Goal: Check status: Check status

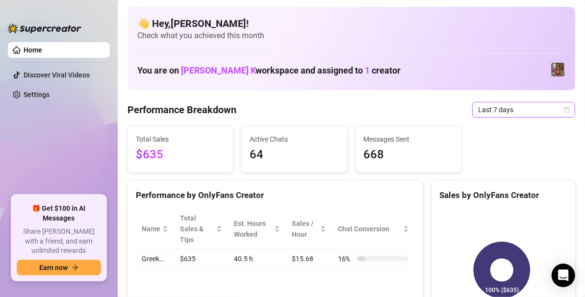
click at [563, 111] on icon "calendar" at bounding box center [566, 110] width 6 height 6
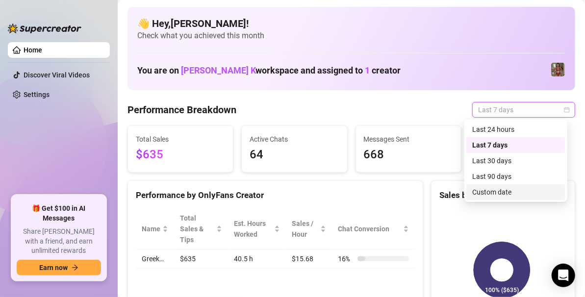
click at [496, 190] on div "Custom date" at bounding box center [515, 192] width 87 height 11
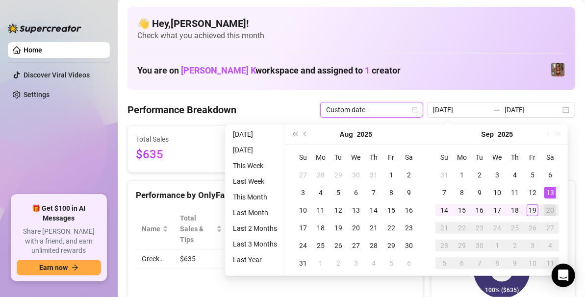
type input "[DATE]"
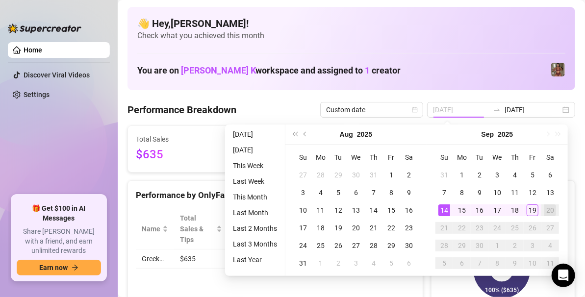
click at [439, 215] on div "14" at bounding box center [444, 210] width 12 height 12
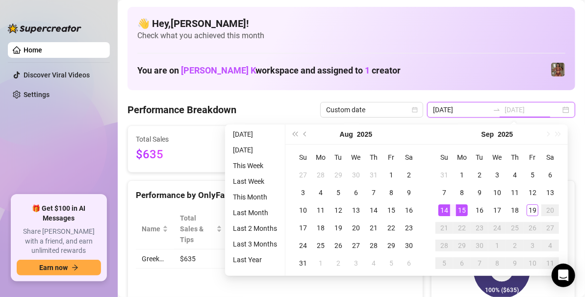
type input "[DATE]"
click at [440, 213] on div "14" at bounding box center [444, 210] width 12 height 12
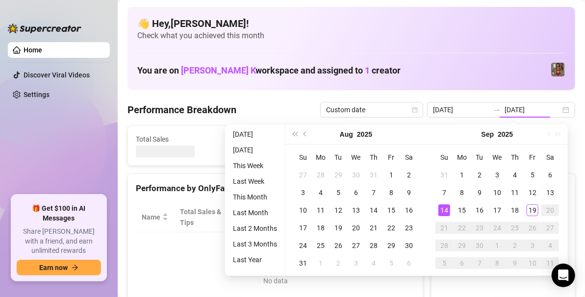
type input "[DATE]"
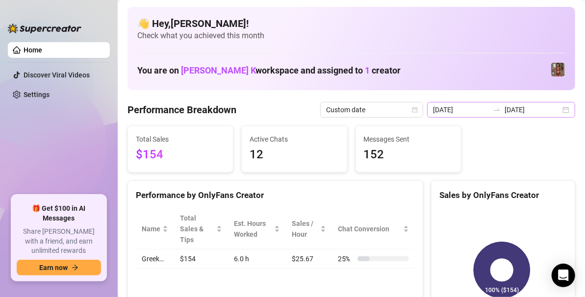
click at [558, 111] on div "[DATE] [DATE]" at bounding box center [501, 110] width 148 height 16
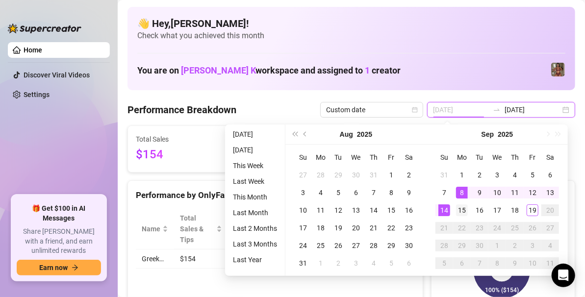
type input "[DATE]"
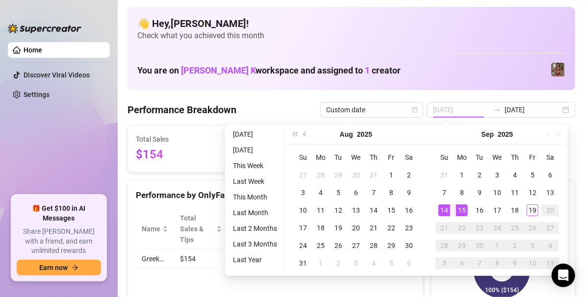
click at [460, 205] on div "15" at bounding box center [462, 210] width 12 height 12
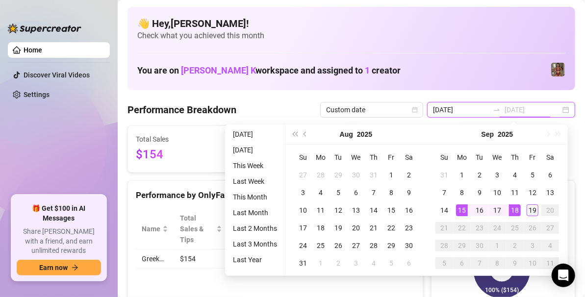
type input "[DATE]"
click at [532, 208] on div "19" at bounding box center [532, 210] width 12 height 12
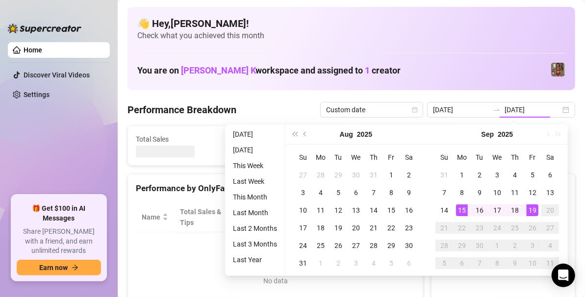
type input "[DATE]"
